Goal: Task Accomplishment & Management: Use online tool/utility

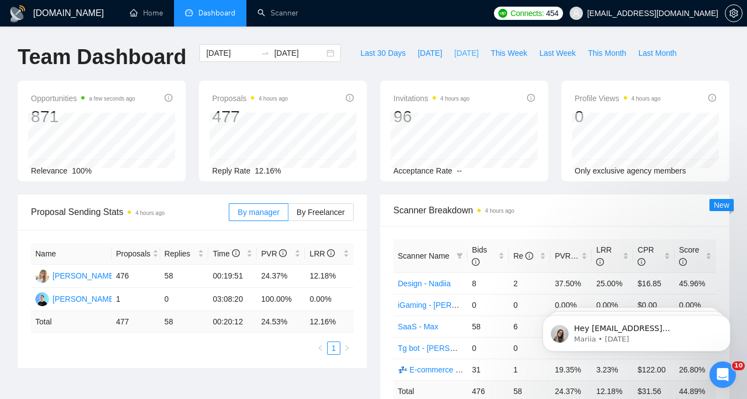
click at [476, 55] on span "[DATE]" at bounding box center [466, 53] width 24 height 12
type input "[DATE]"
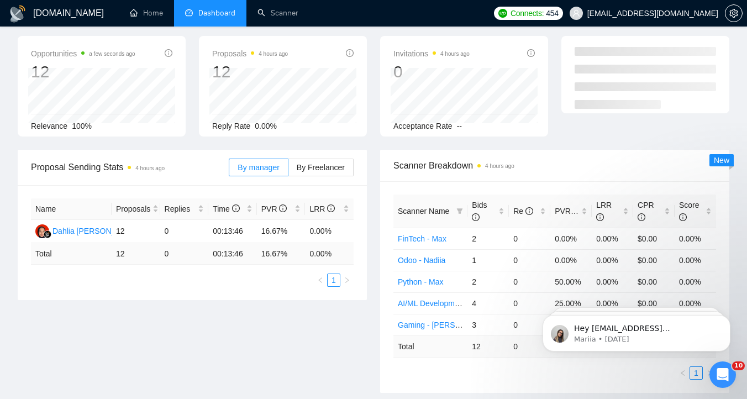
scroll to position [51, 0]
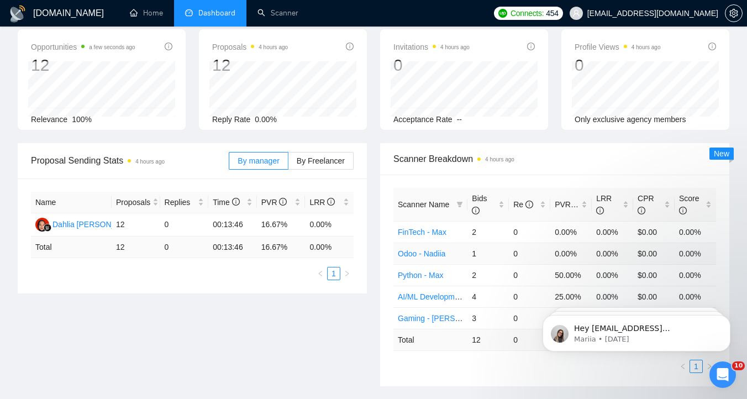
click at [435, 254] on link "Odoo - Nadiia" at bounding box center [422, 253] width 48 height 9
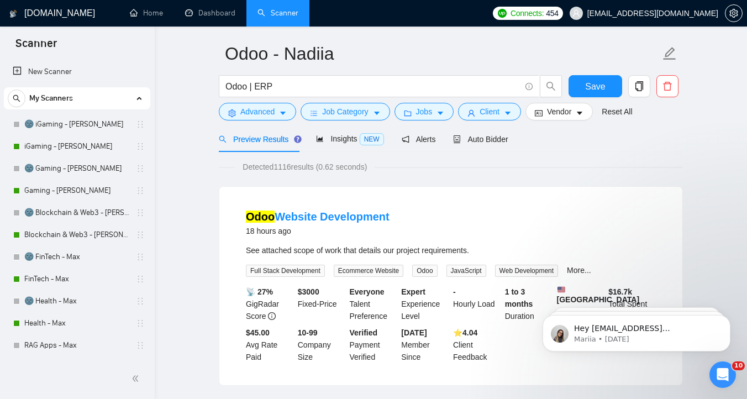
scroll to position [30, 0]
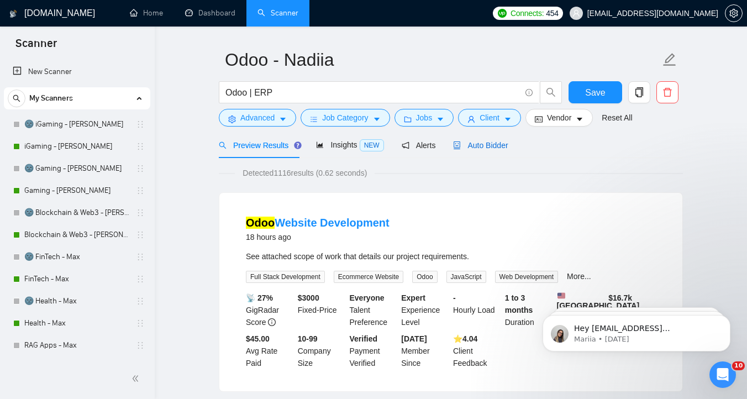
click at [471, 145] on span "Auto Bidder" at bounding box center [480, 145] width 55 height 9
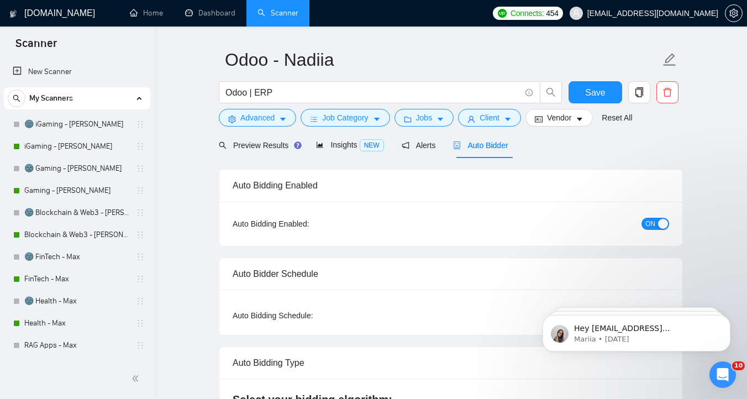
checkbox input "true"
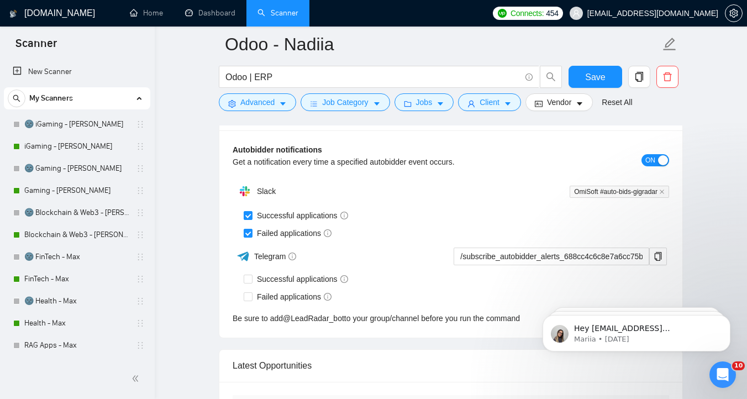
scroll to position [2654, 0]
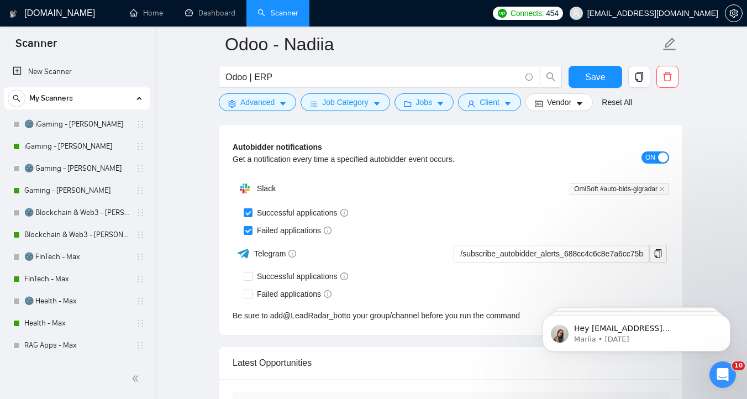
click at [660, 158] on div "button" at bounding box center [663, 158] width 10 height 10
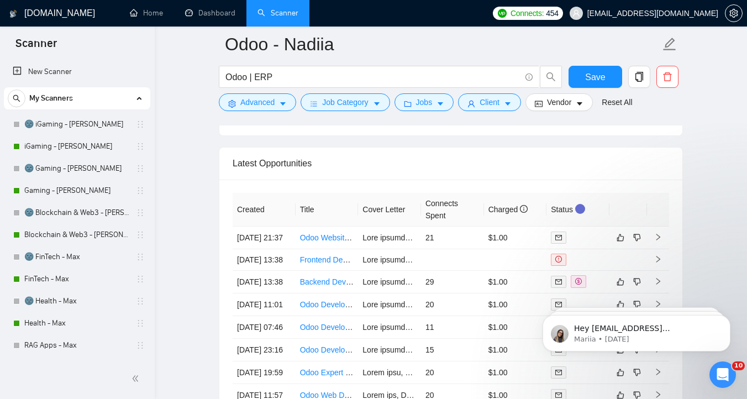
click at [660, 158] on div "Latest Opportunities" at bounding box center [451, 164] width 437 height 32
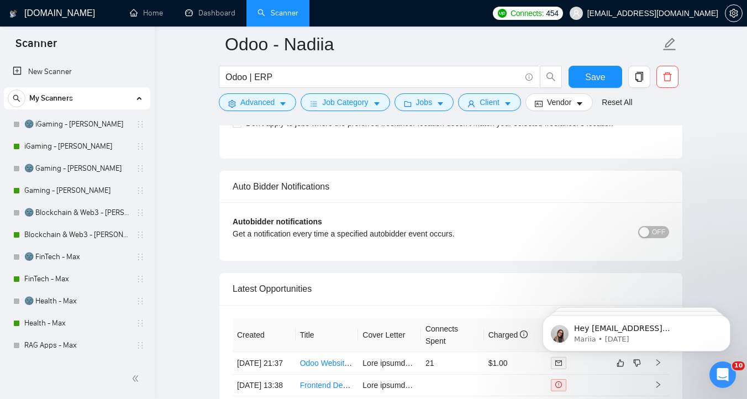
scroll to position [2575, 0]
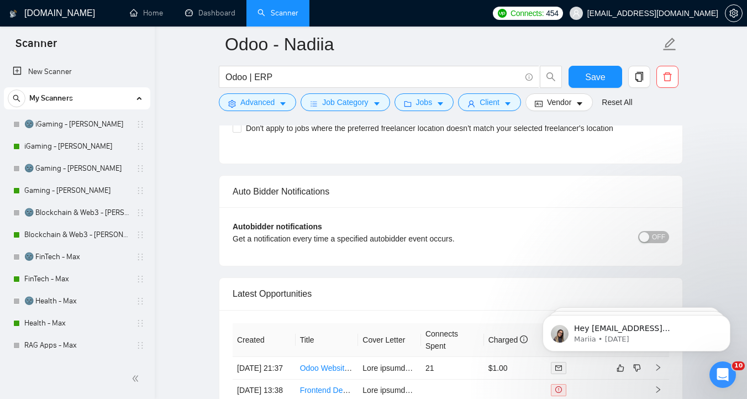
click at [655, 237] on span "OFF" at bounding box center [658, 237] width 13 height 12
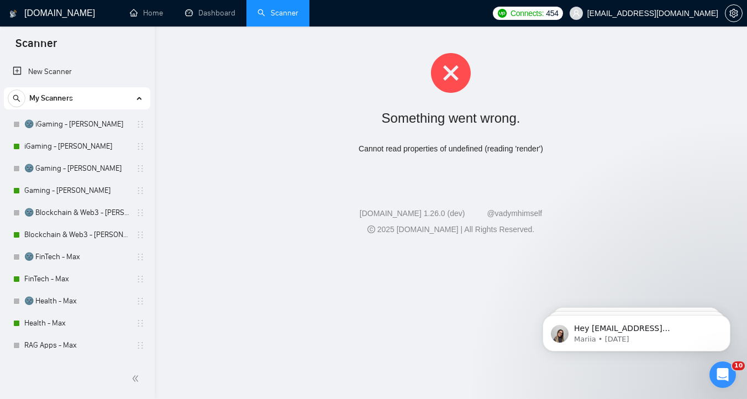
scroll to position [0, 0]
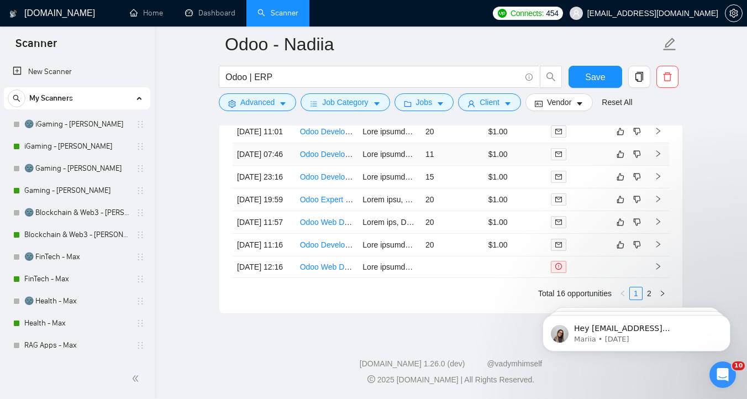
scroll to position [3139, 0]
click at [646, 294] on html "Hey dromaniuk@omisoft.net, Do you want to learn how to integrate GigRadar with …" at bounding box center [636, 330] width 221 height 77
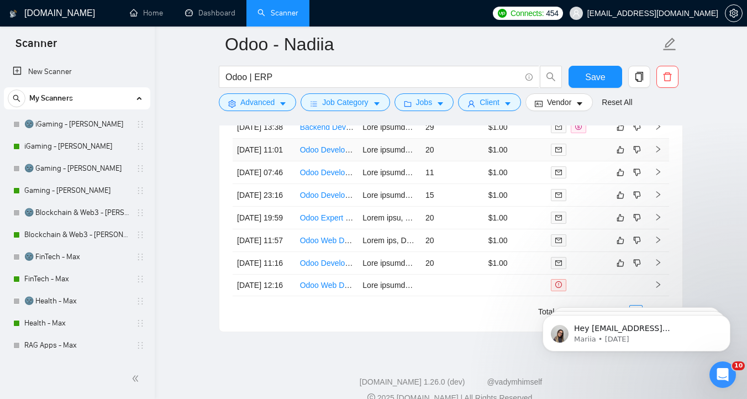
scroll to position [204, 0]
